Goal: Navigation & Orientation: Find specific page/section

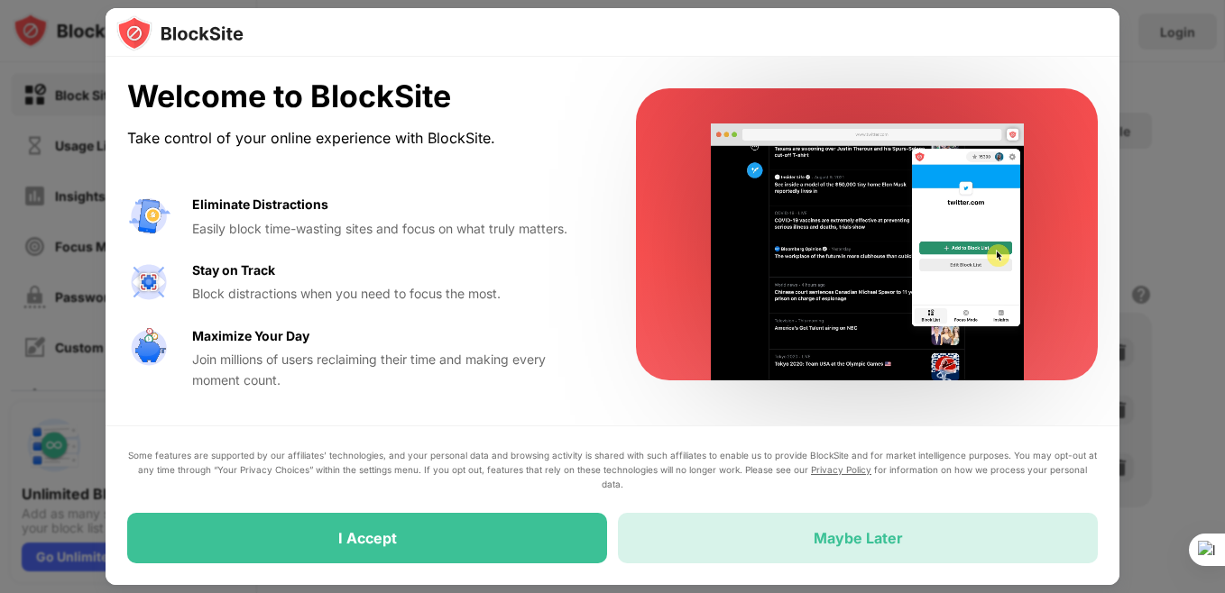
click at [858, 542] on div "Maybe Later" at bounding box center [857, 538] width 89 height 18
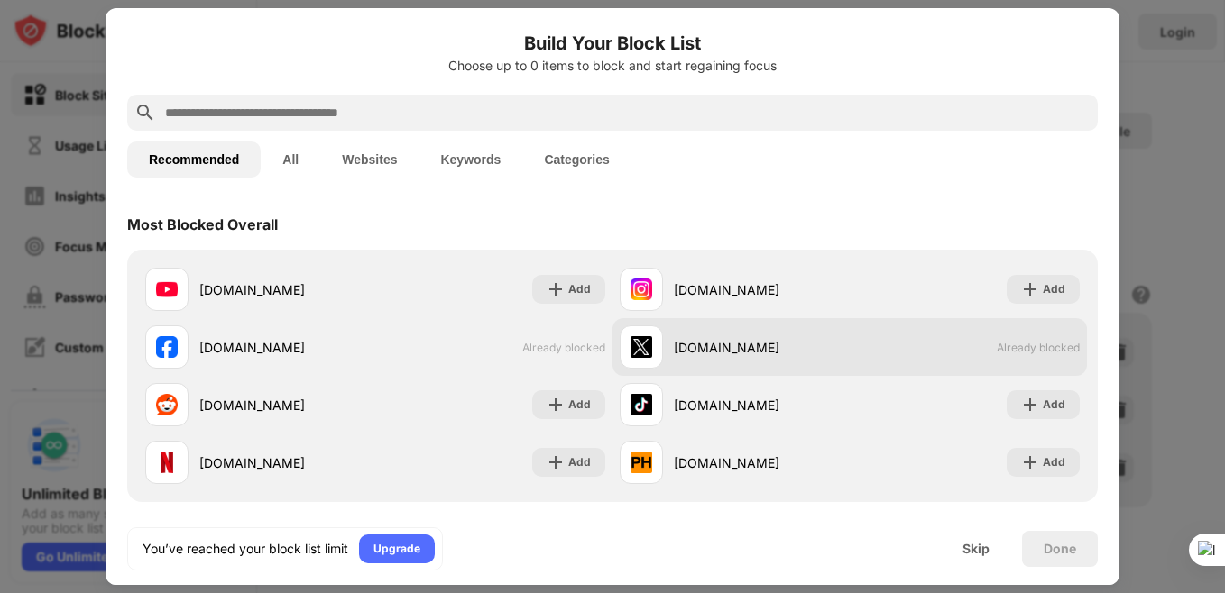
click at [1007, 348] on span "Already blocked" at bounding box center [1037, 348] width 83 height 14
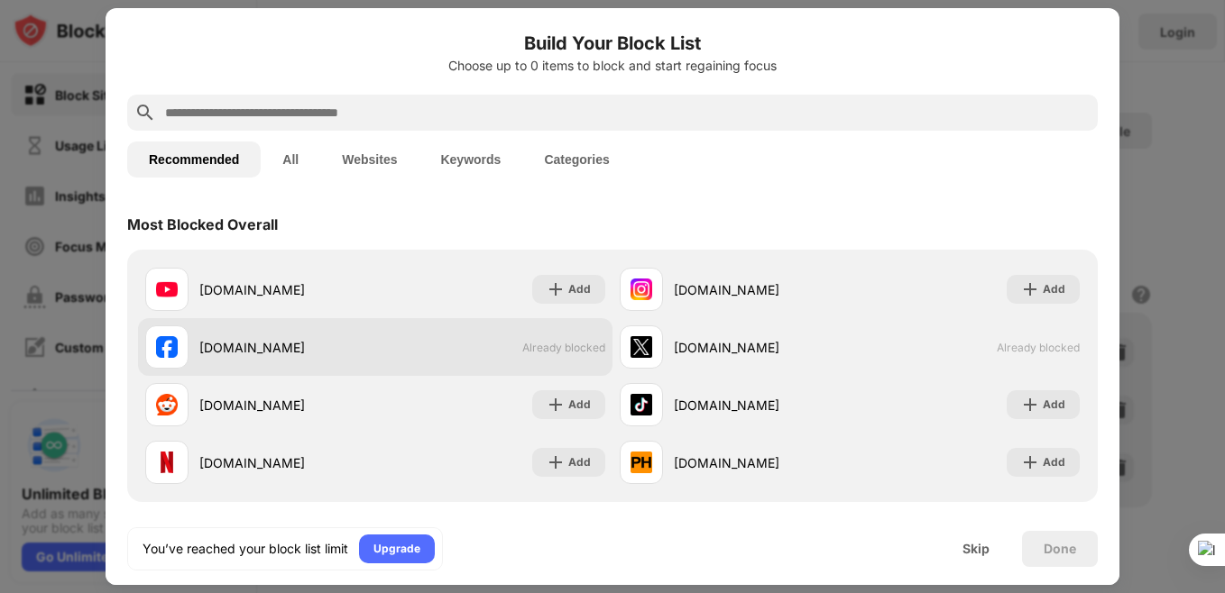
click at [566, 344] on span "Already blocked" at bounding box center [563, 348] width 83 height 14
